Goal: Task Accomplishment & Management: Manage account settings

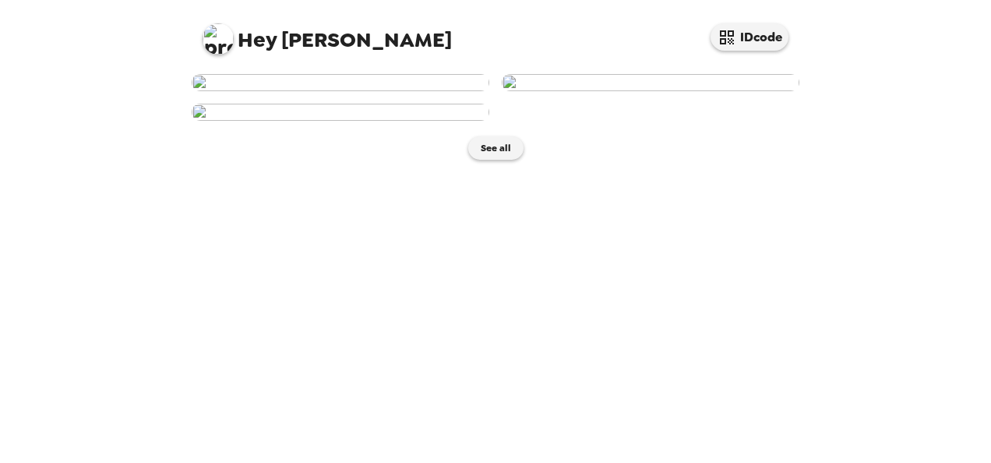
scroll to position [412, 0]
click at [485, 160] on button "See all" at bounding box center [495, 147] width 55 height 23
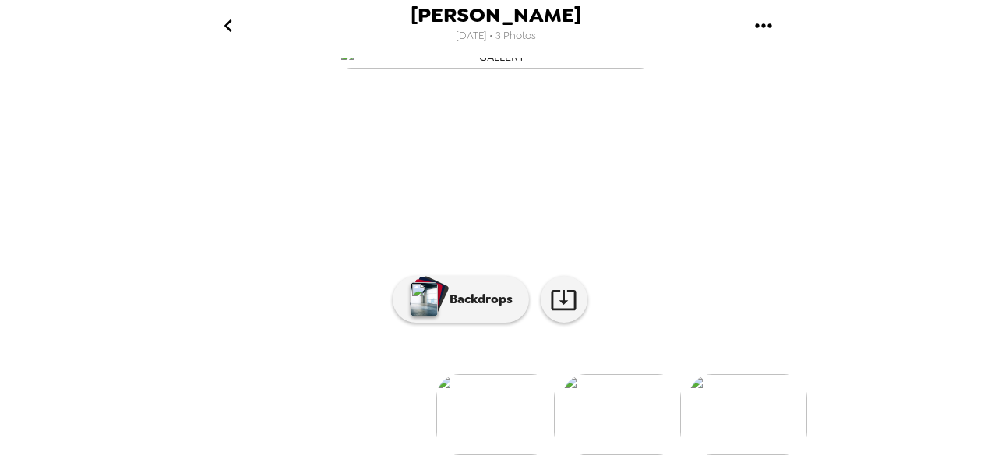
scroll to position [193, 0]
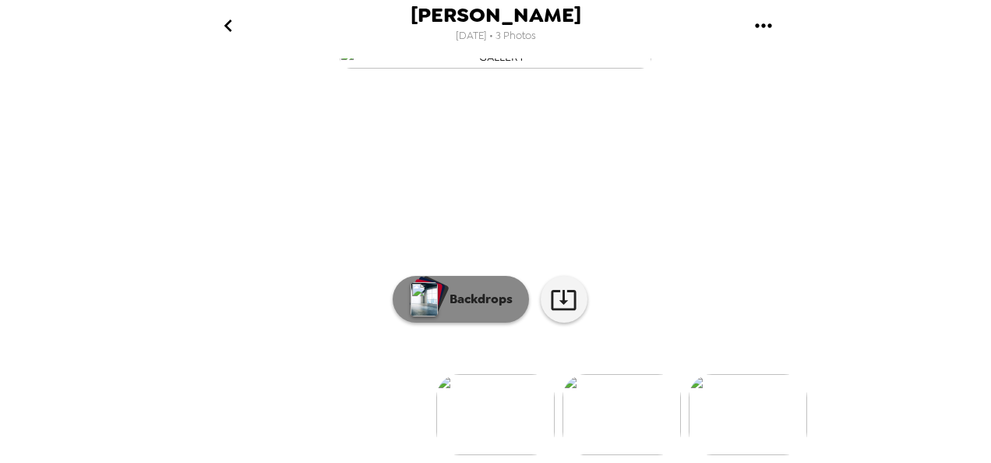
click at [464, 302] on p "Backdrops" at bounding box center [477, 299] width 71 height 19
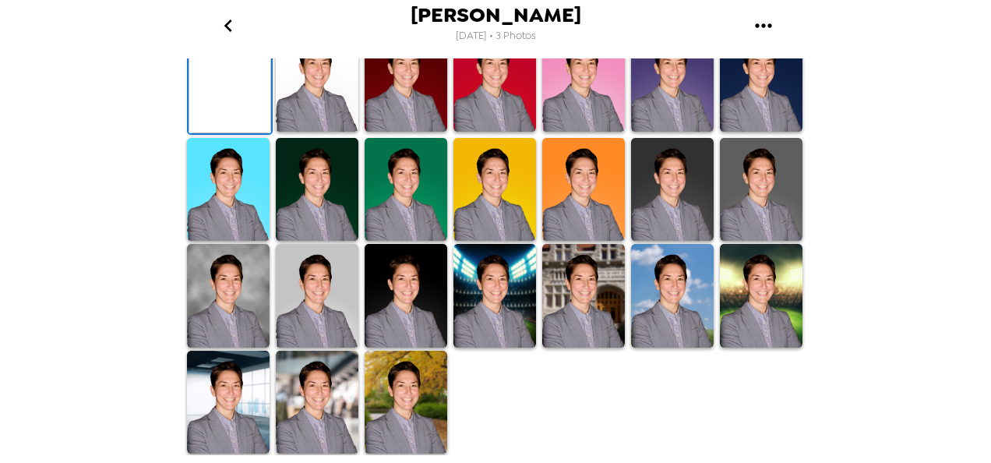
scroll to position [380, 0]
click at [413, 242] on img at bounding box center [406, 190] width 83 height 104
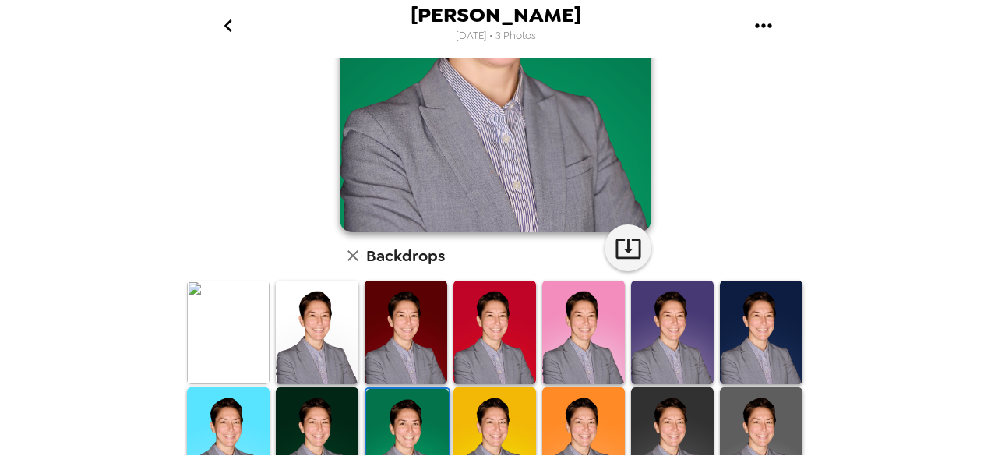
scroll to position [260, 0]
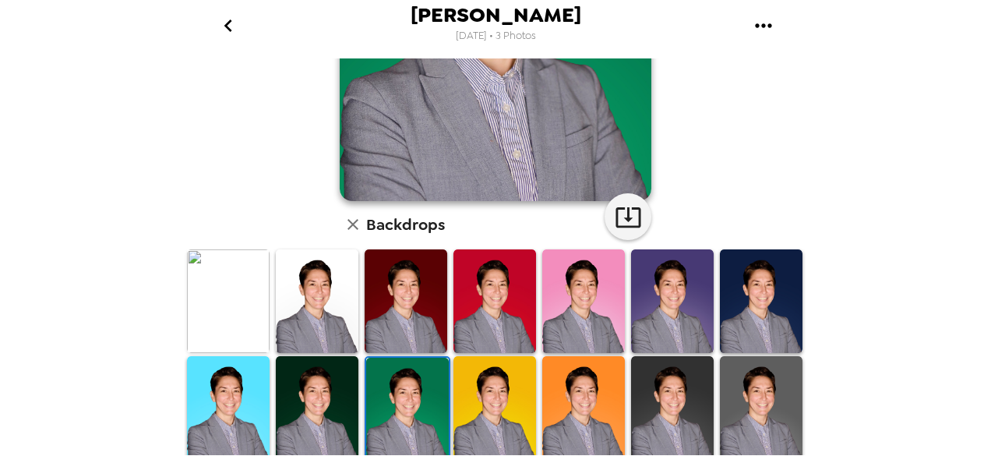
click at [224, 298] on img at bounding box center [228, 301] width 83 height 104
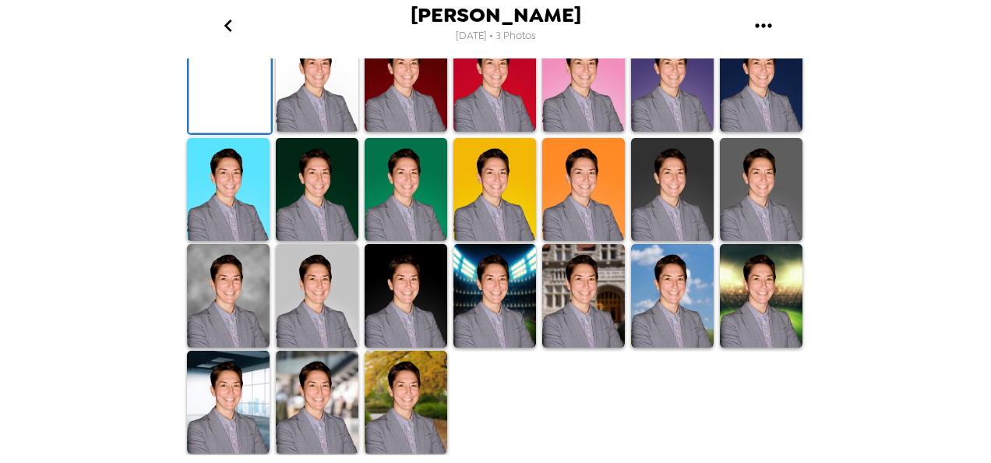
click at [322, 132] on img at bounding box center [317, 80] width 83 height 104
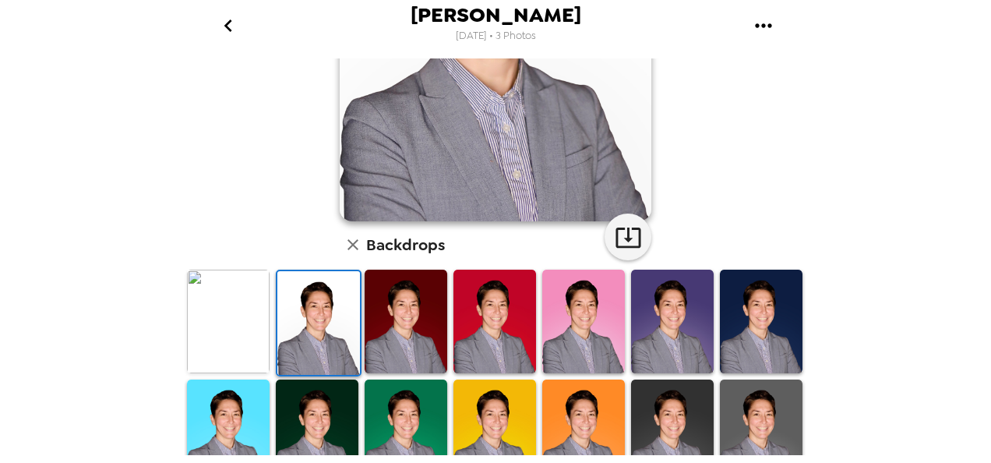
scroll to position [242, 0]
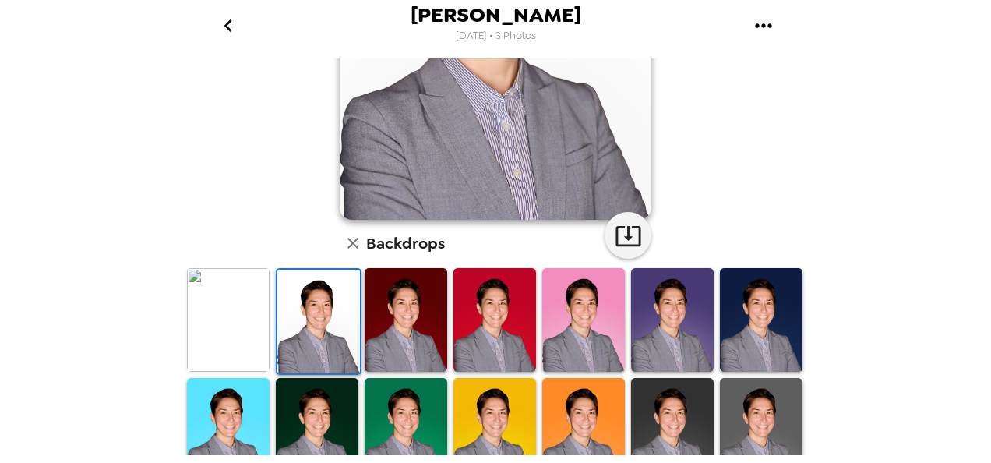
click at [399, 337] on img at bounding box center [406, 320] width 83 height 104
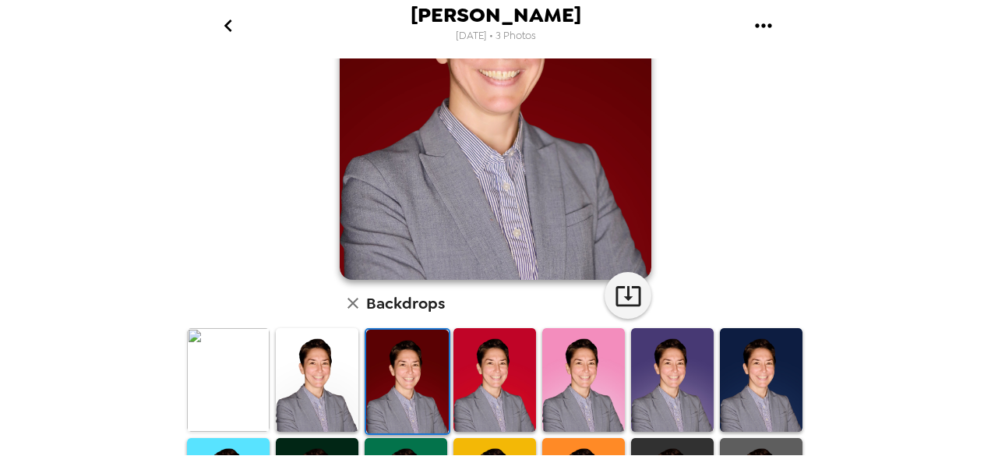
scroll to position [204, 0]
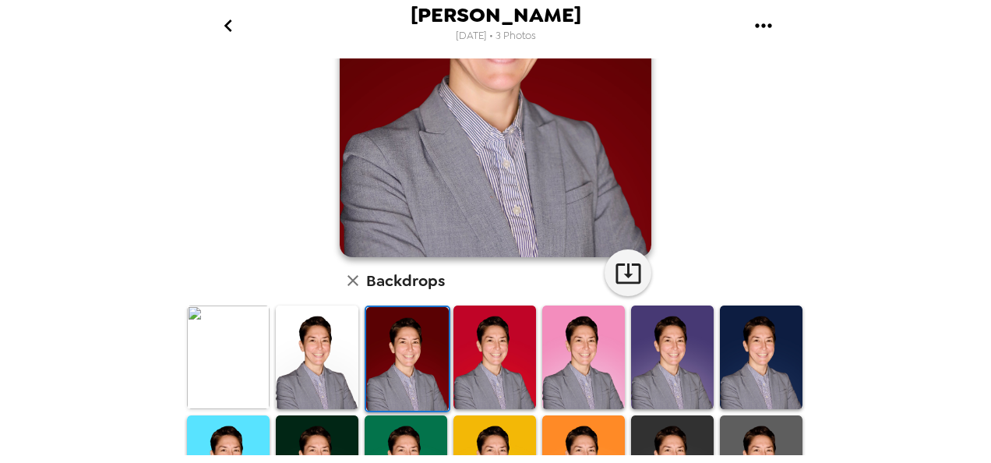
click at [224, 351] on img at bounding box center [228, 358] width 83 height 104
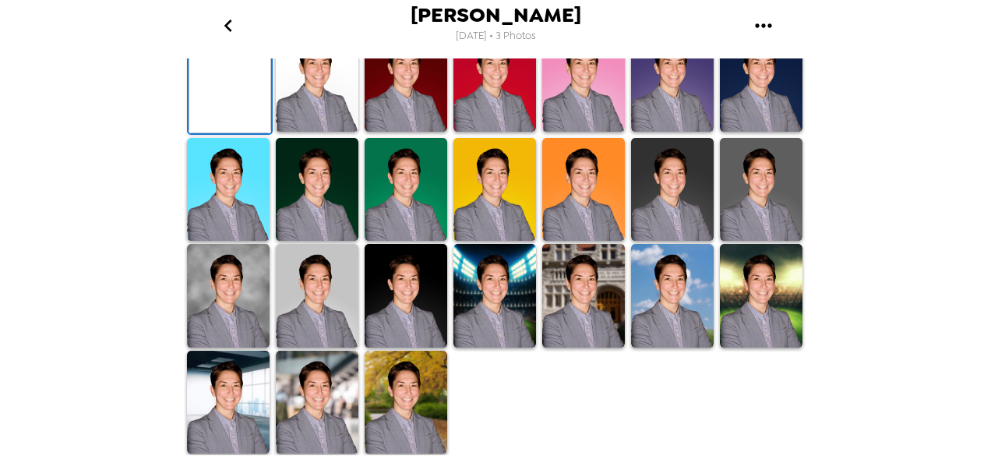
click at [747, 132] on img at bounding box center [761, 80] width 83 height 104
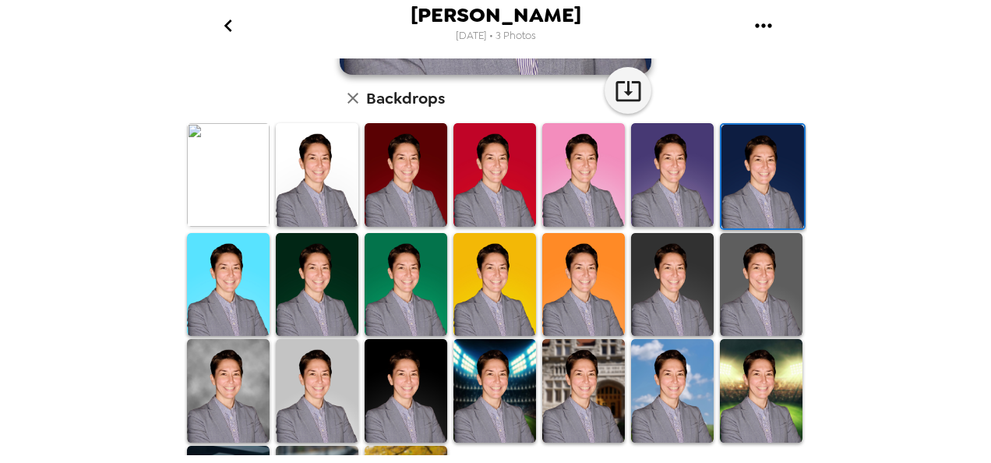
scroll to position [473, 0]
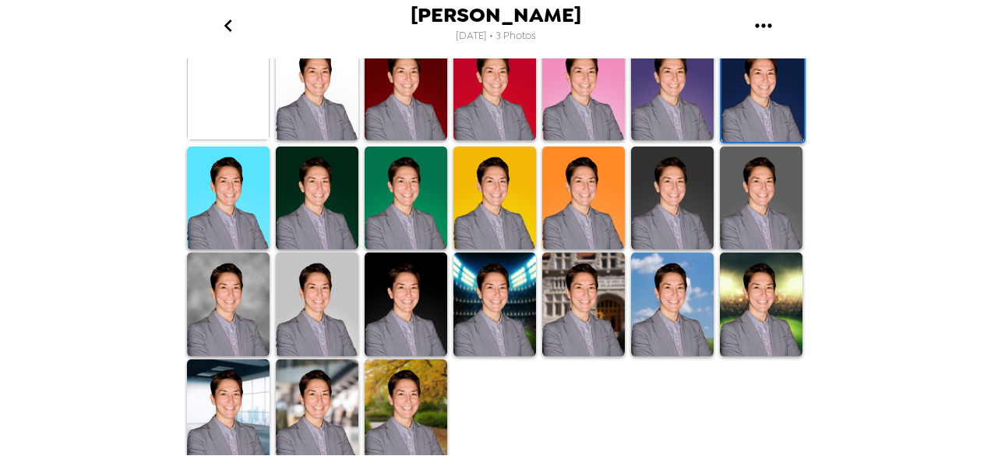
click at [338, 408] on img at bounding box center [317, 411] width 83 height 104
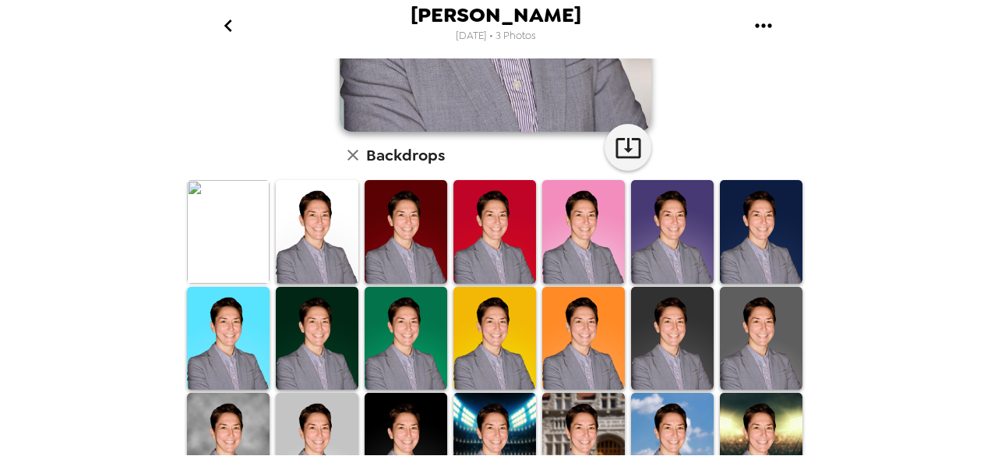
scroll to position [330, 0]
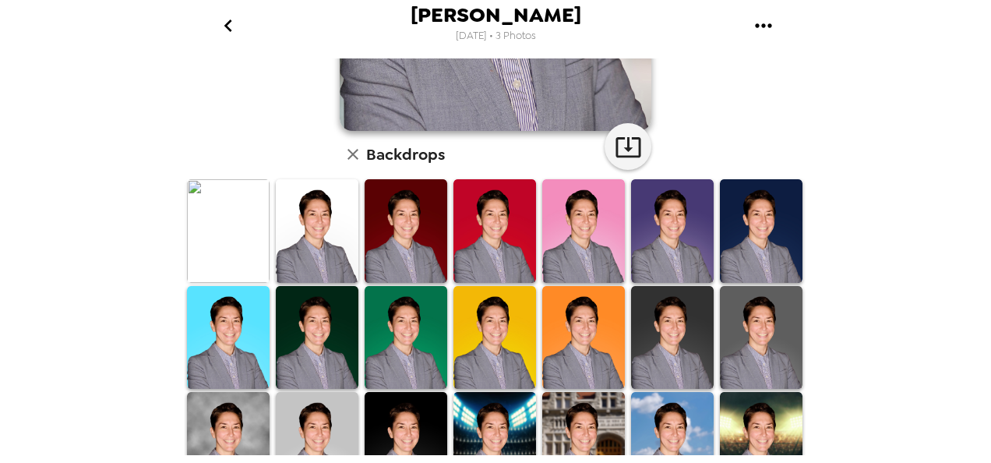
click at [224, 233] on img at bounding box center [228, 231] width 83 height 104
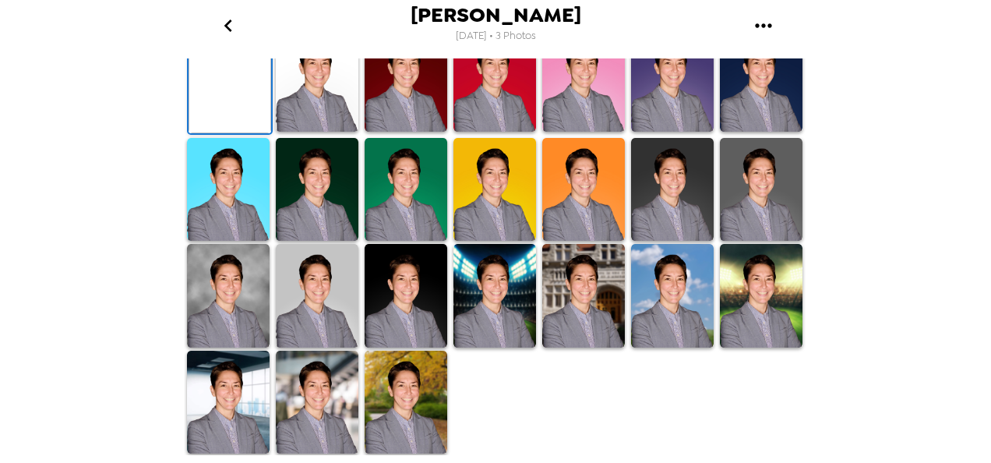
scroll to position [202, 0]
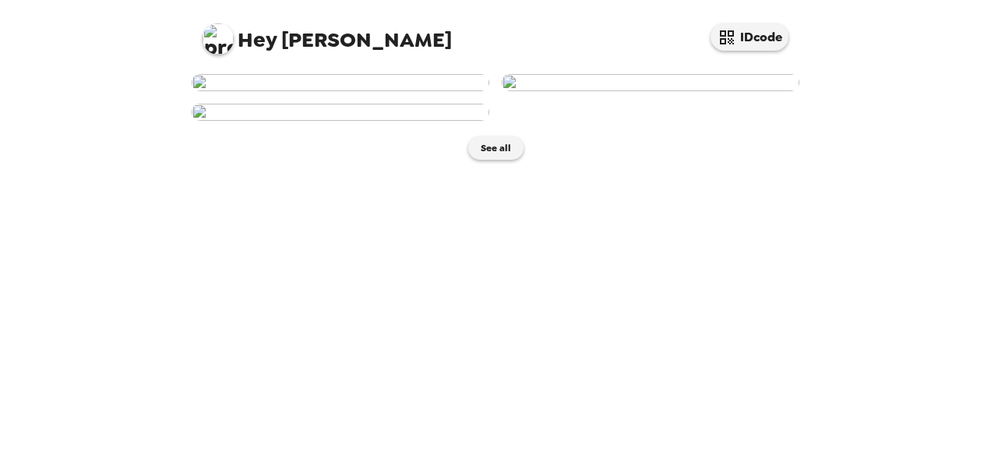
scroll to position [302, 0]
drag, startPoint x: 801, startPoint y: 248, endPoint x: 796, endPoint y: 432, distance: 184.0
click at [796, 432] on div "See all" at bounding box center [496, 264] width 624 height 397
click at [745, 25] on button "IDcode" at bounding box center [750, 36] width 78 height 27
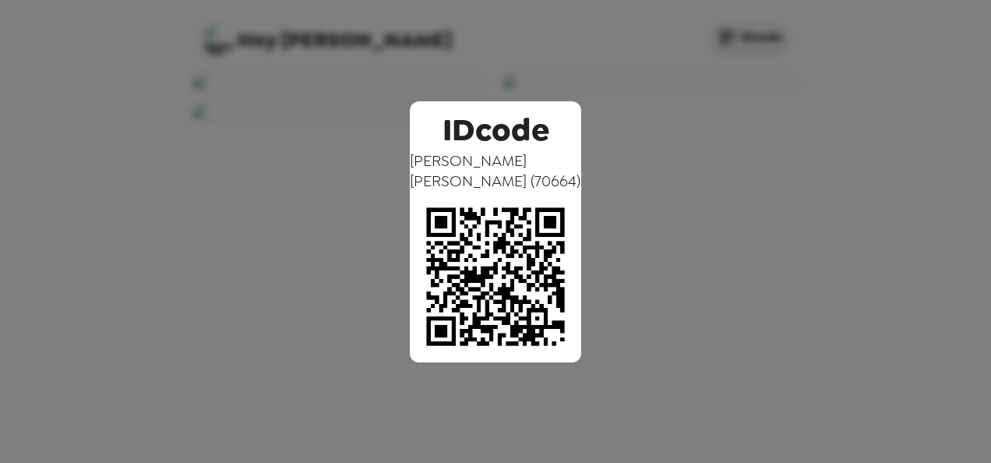
click at [835, 118] on div "IDcode Meggie Heffernan ( 70664 )" at bounding box center [495, 231] width 991 height 463
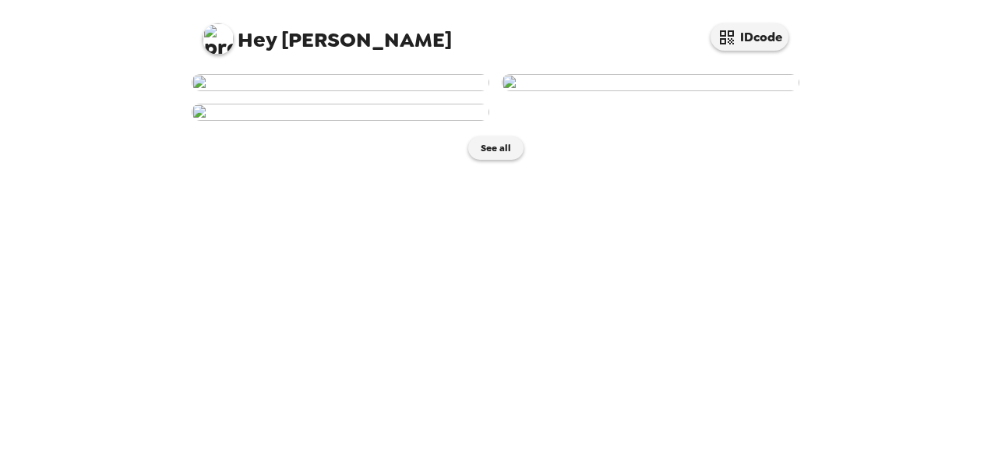
click at [284, 45] on span "Hey Meggie" at bounding box center [327, 33] width 249 height 35
click at [201, 25] on div "Hey Meggie IDcode" at bounding box center [496, 33] width 624 height 66
click at [218, 34] on img at bounding box center [218, 38] width 31 height 31
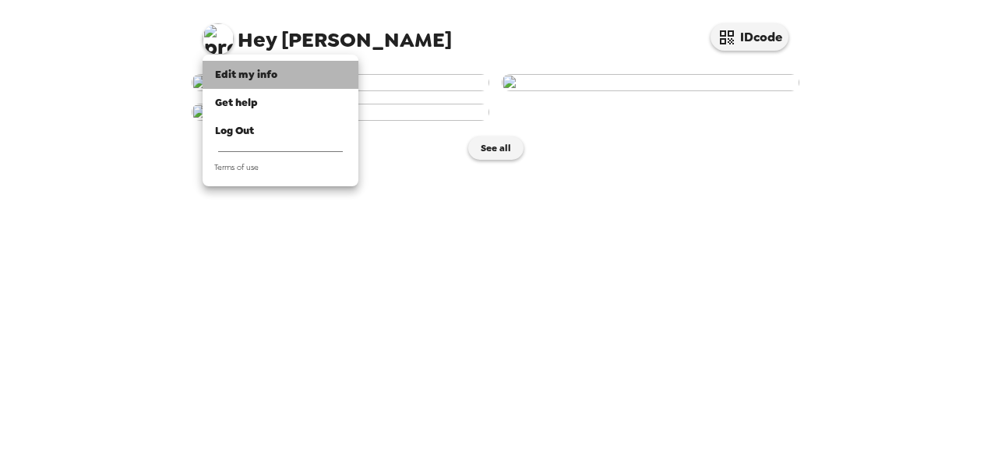
click at [257, 65] on li "Edit my info" at bounding box center [281, 75] width 156 height 28
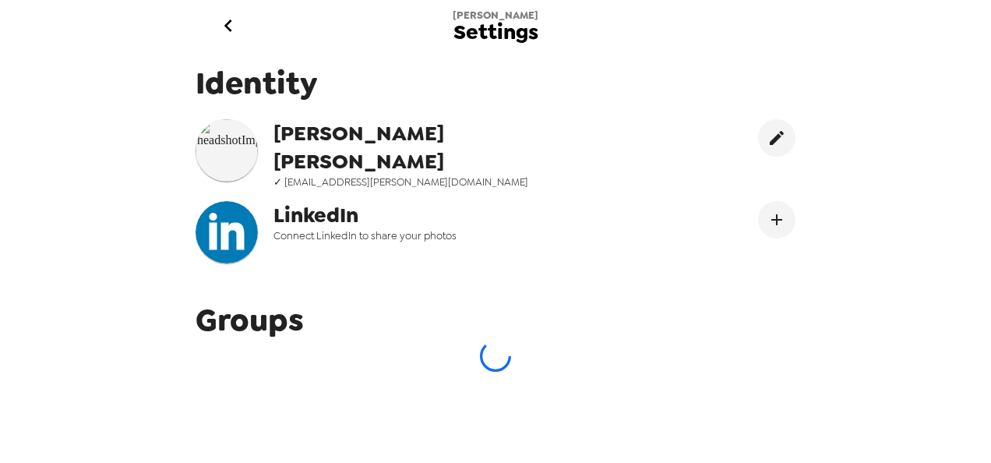
click at [239, 164] on img at bounding box center [227, 150] width 62 height 62
click at [778, 137] on button "edit" at bounding box center [776, 137] width 37 height 37
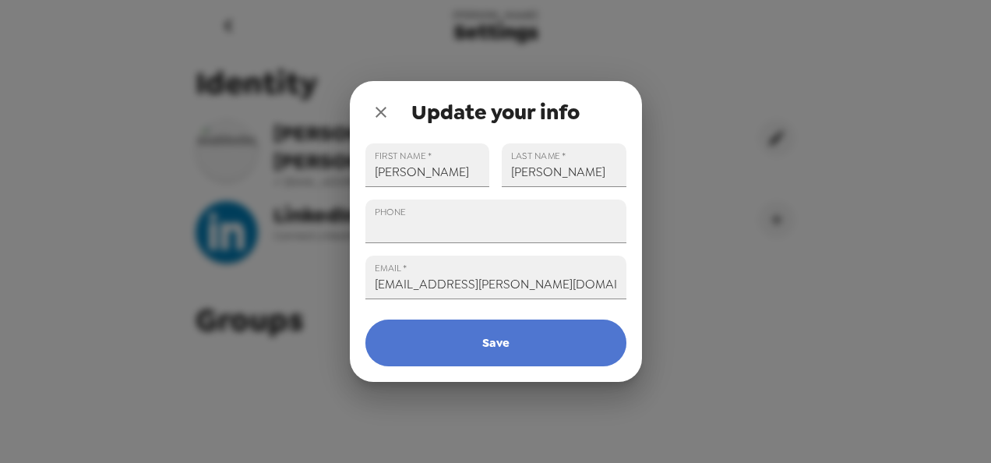
click at [532, 349] on button "Save" at bounding box center [496, 343] width 261 height 47
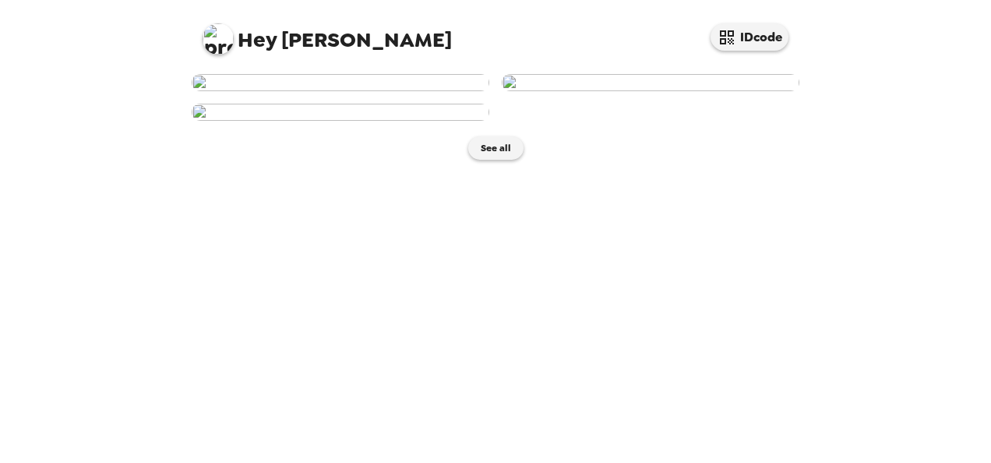
drag, startPoint x: 804, startPoint y: 193, endPoint x: 795, endPoint y: 393, distance: 200.5
click at [795, 168] on div "See all" at bounding box center [496, 116] width 624 height 101
click at [500, 160] on button "See all" at bounding box center [495, 147] width 55 height 23
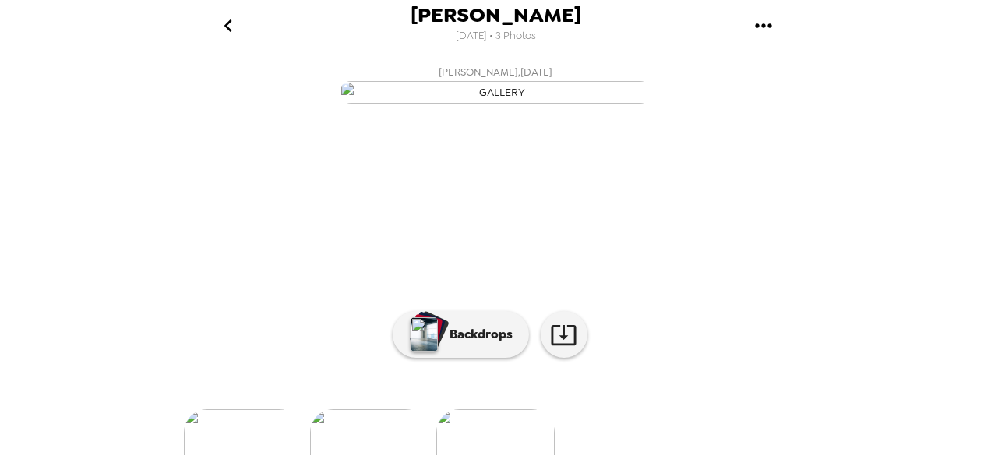
click at [934, 119] on div "[PERSON_NAME] [DATE] • 3 Photos [PERSON_NAME] , [DATE] [PERSON_NAME] , [DATE] […" at bounding box center [495, 231] width 991 height 463
